Goal: Task Accomplishment & Management: Manage account settings

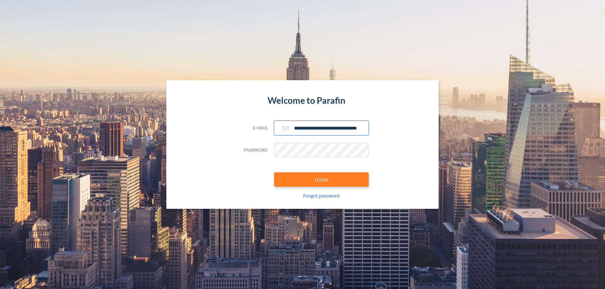
scroll to position [0, 10]
type input "**********"
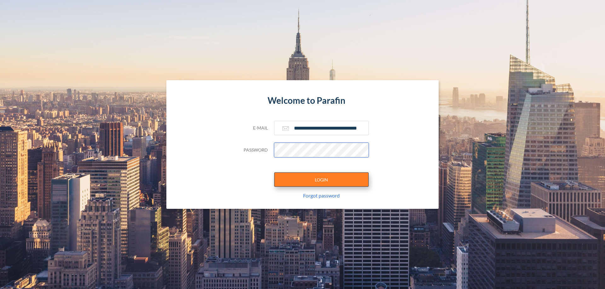
scroll to position [0, 0]
click at [321, 180] on button "LOGIN" at bounding box center [321, 180] width 94 height 14
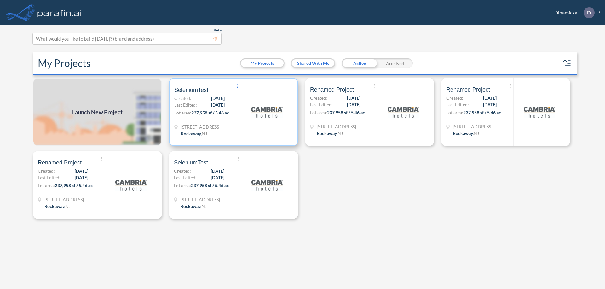
scroll to position [2, 0]
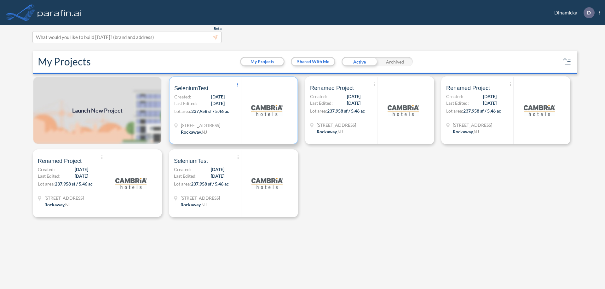
click at [238, 85] on icon at bounding box center [237, 85] width 1 height 4
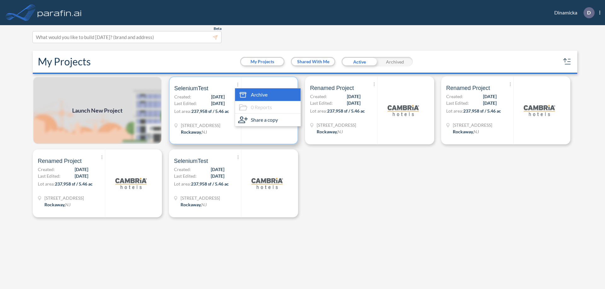
click at [267, 95] on span "Archive" at bounding box center [259, 95] width 17 height 8
